Goal: Information Seeking & Learning: Learn about a topic

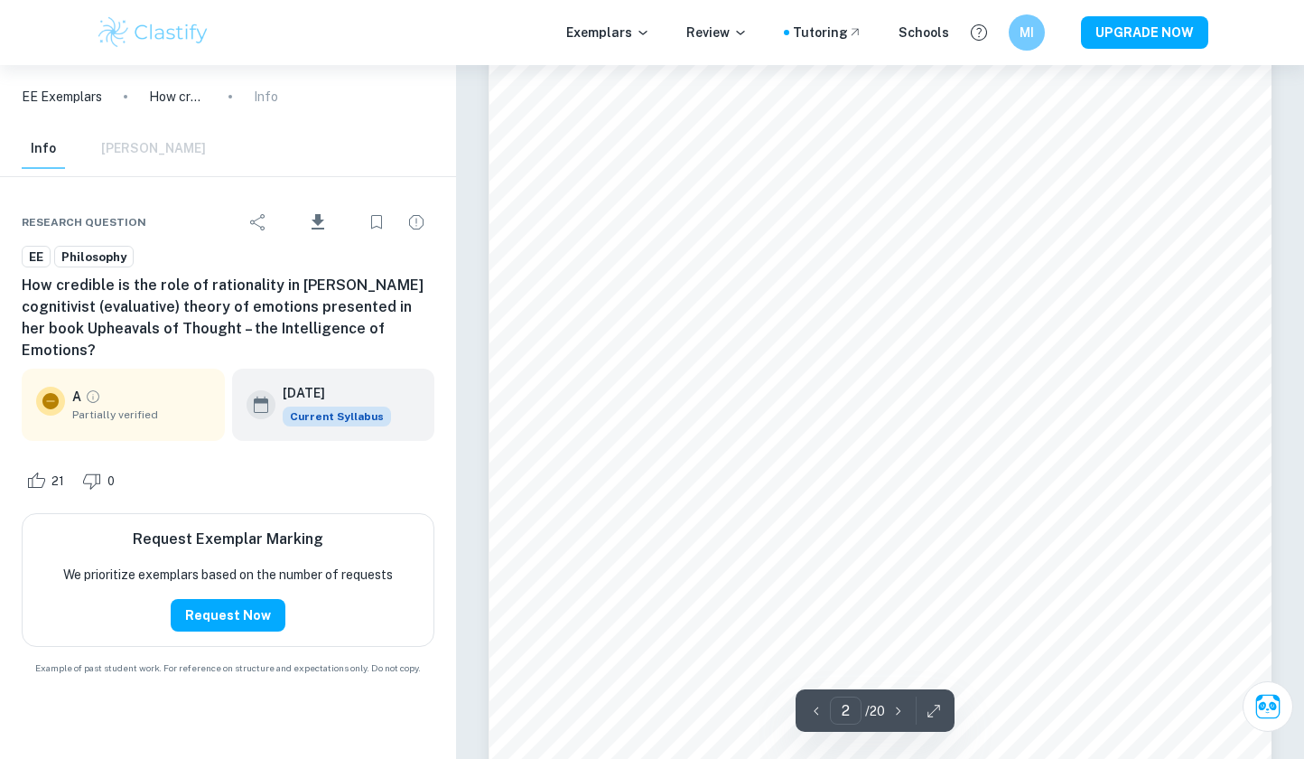
scroll to position [1606, 0]
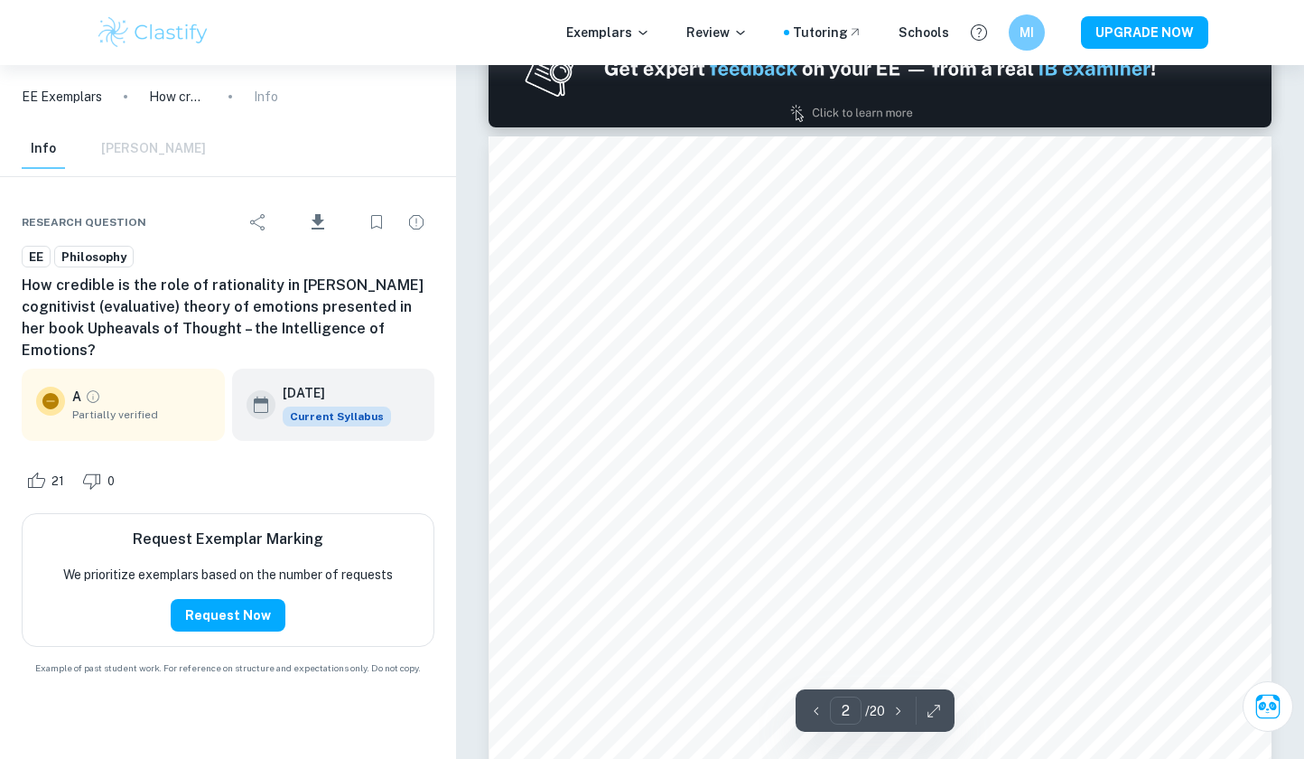
type input "1"
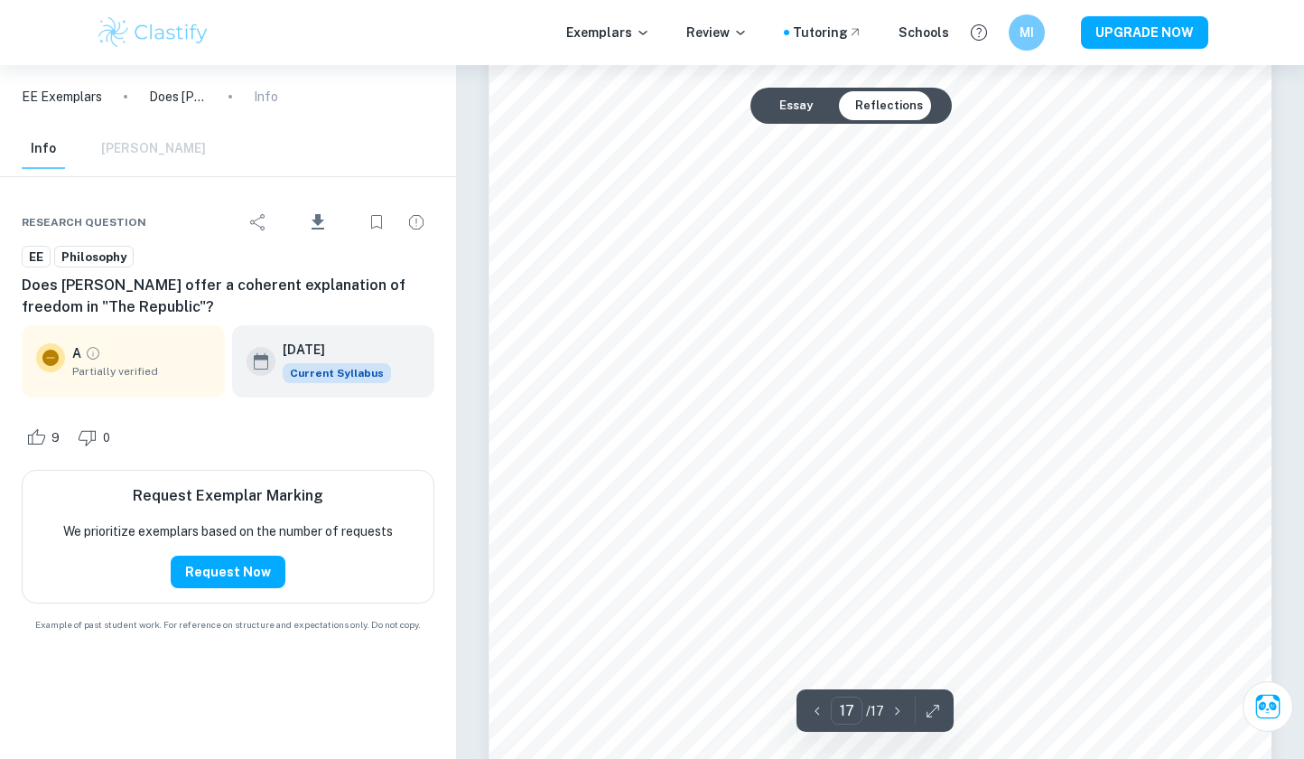
scroll to position [18537, 0]
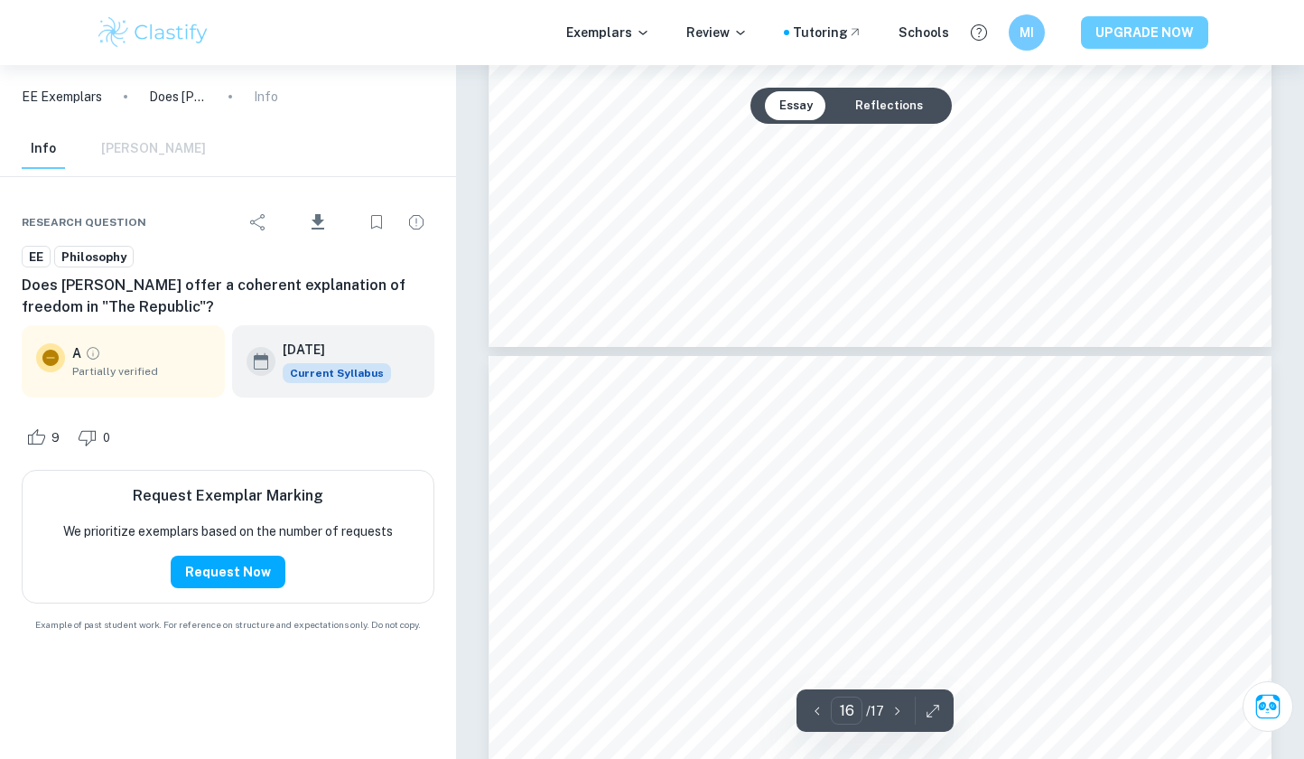
type input "15"
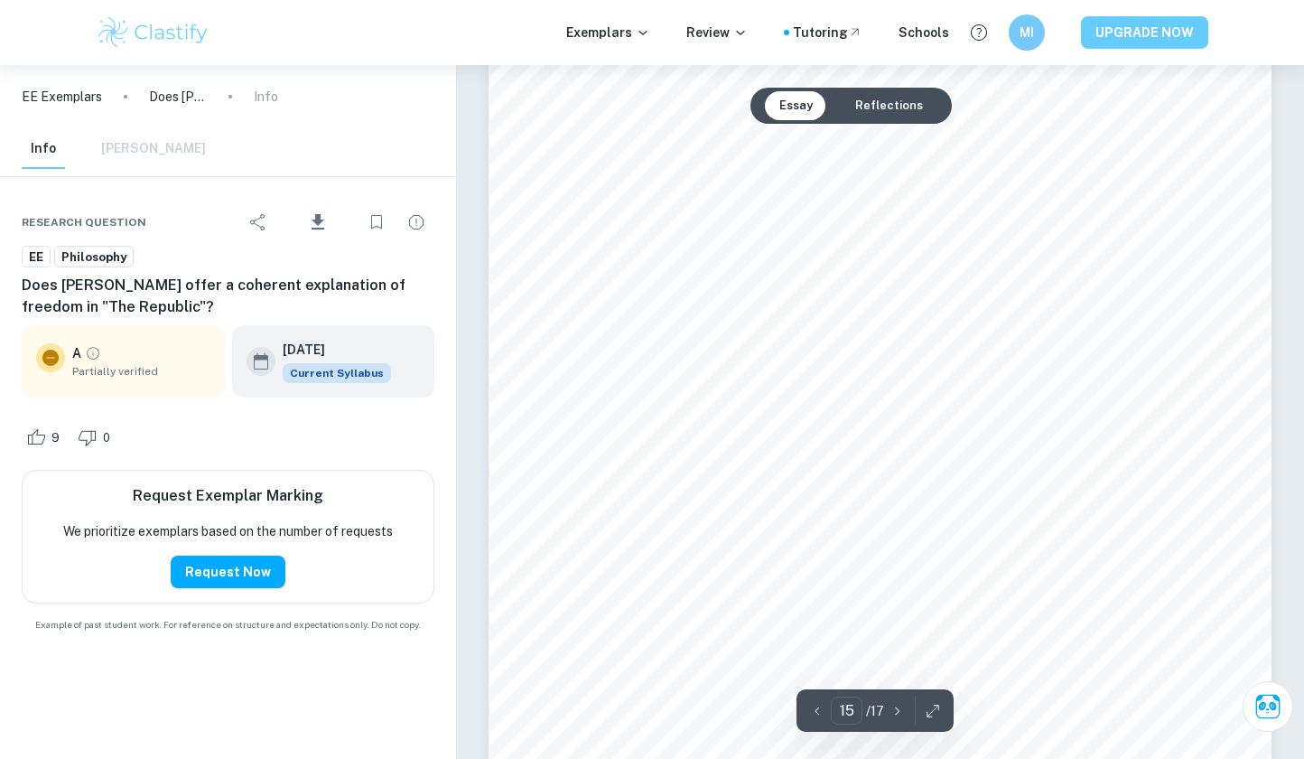
scroll to position [16164, 0]
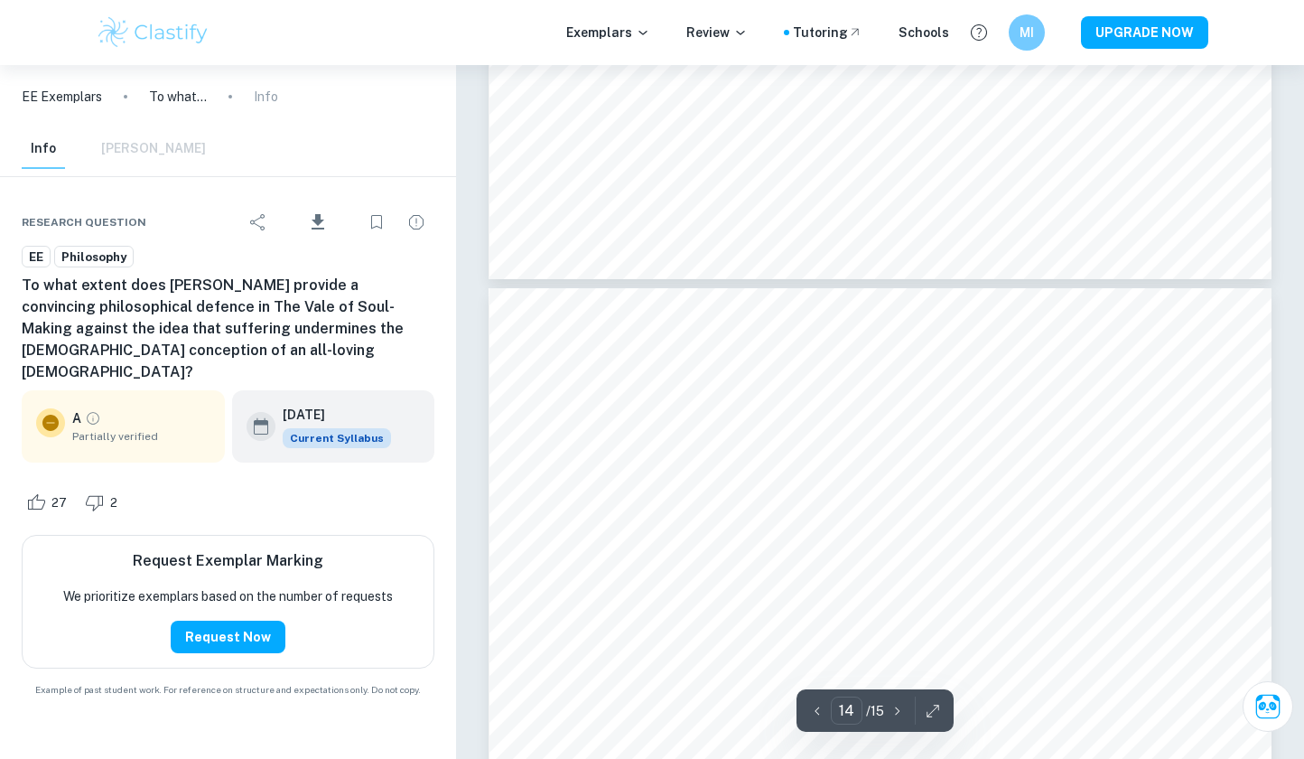
type input "13"
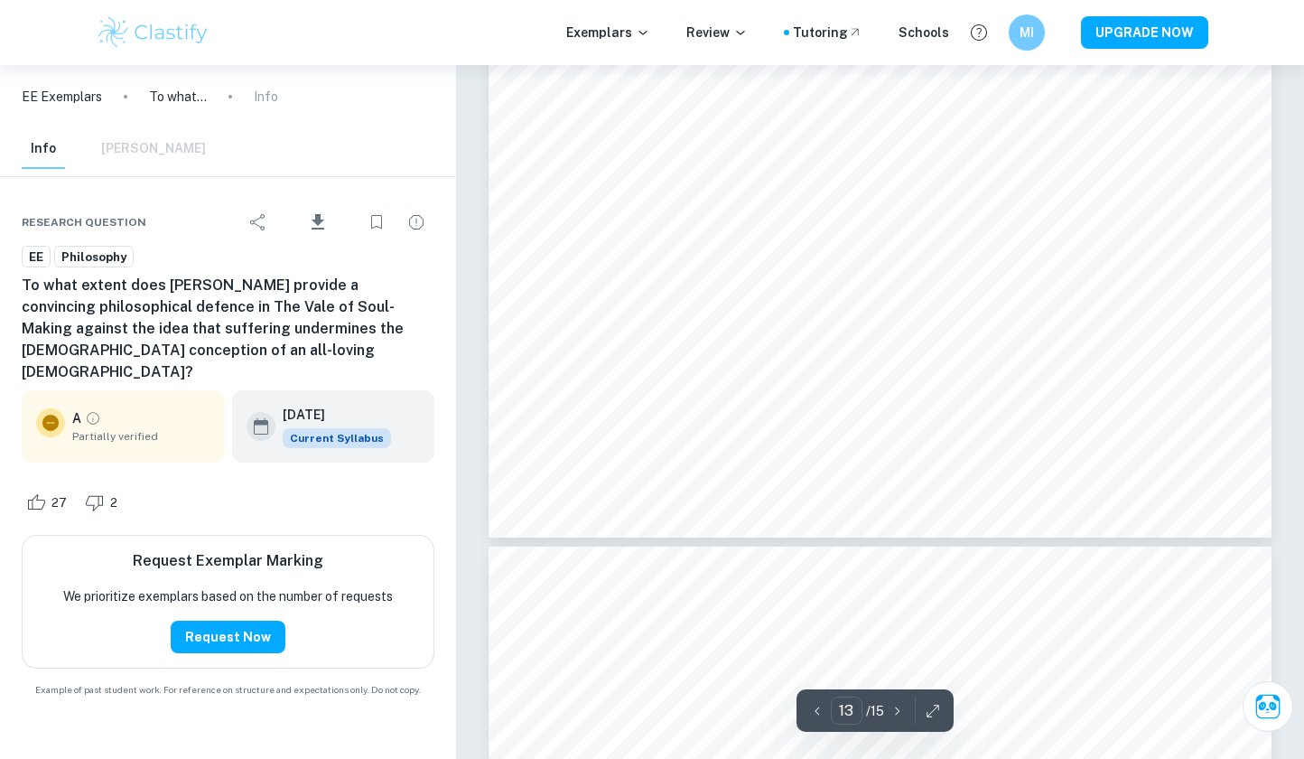
scroll to position [14450, 0]
